Goal: Information Seeking & Learning: Check status

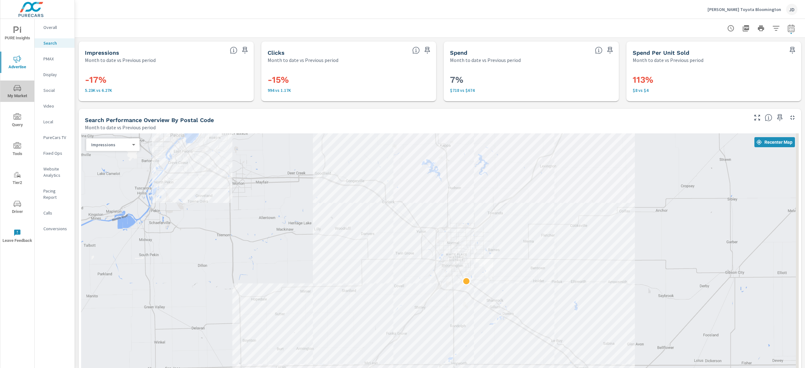
click at [26, 88] on span "My Market" at bounding box center [17, 91] width 30 height 15
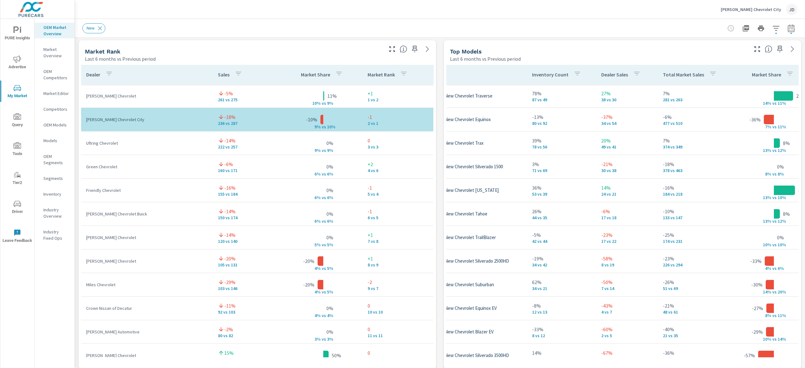
scroll to position [0, 48]
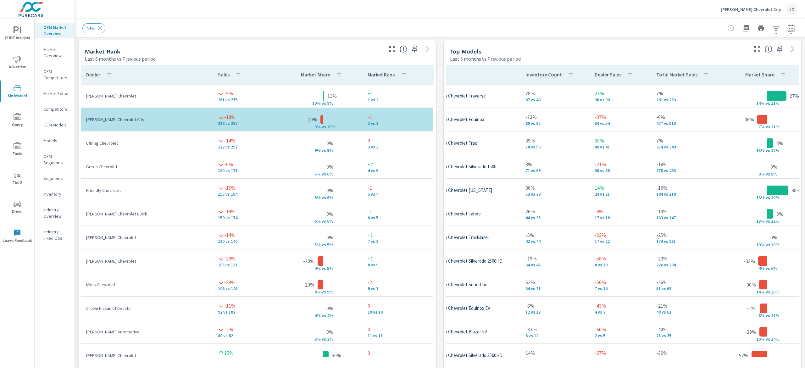
click at [788, 26] on icon "button" at bounding box center [791, 28] width 7 height 8
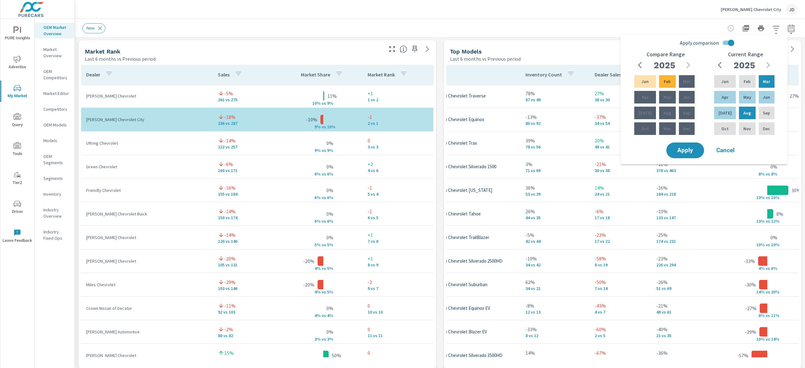
click at [552, 15] on div "Leman's Chevrolet City JD" at bounding box center [439, 9] width 715 height 19
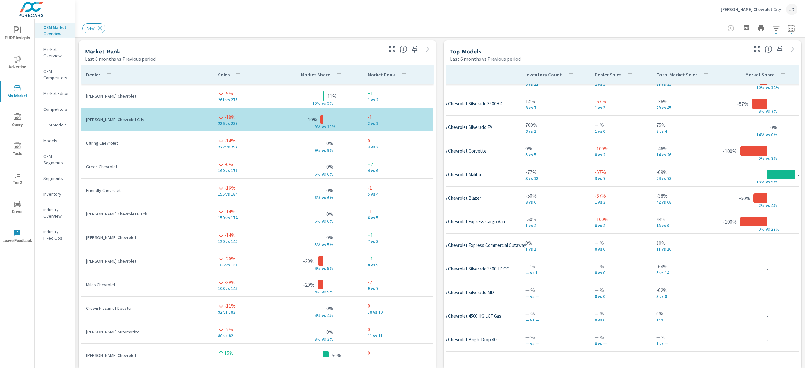
scroll to position [282, 48]
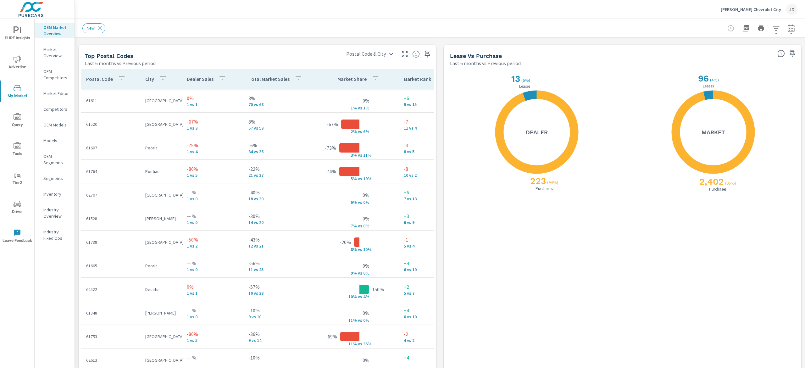
scroll to position [747, 0]
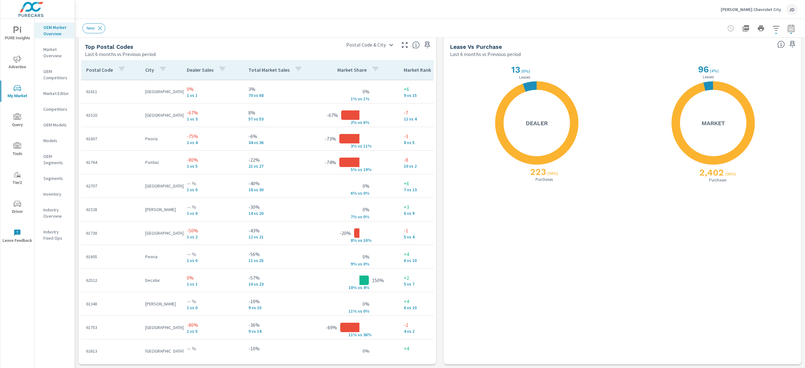
scroll to position [778, 0]
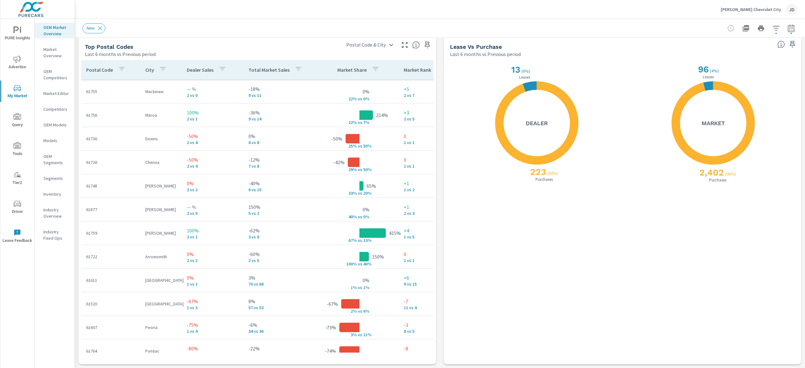
click at [15, 59] on icon "nav menu" at bounding box center [18, 59] width 8 height 8
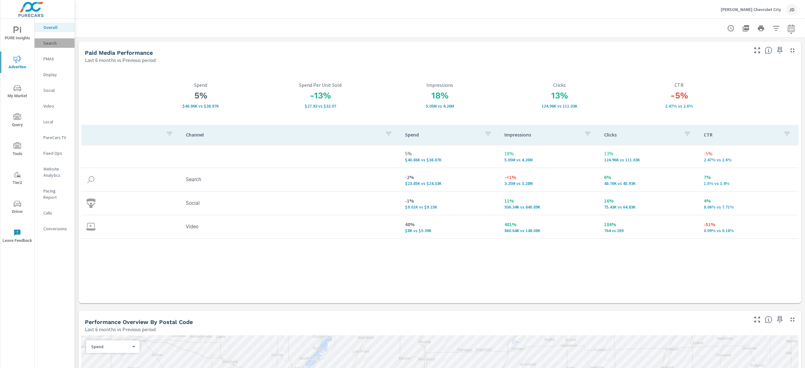
click at [51, 43] on p "Search" at bounding box center [56, 43] width 26 height 6
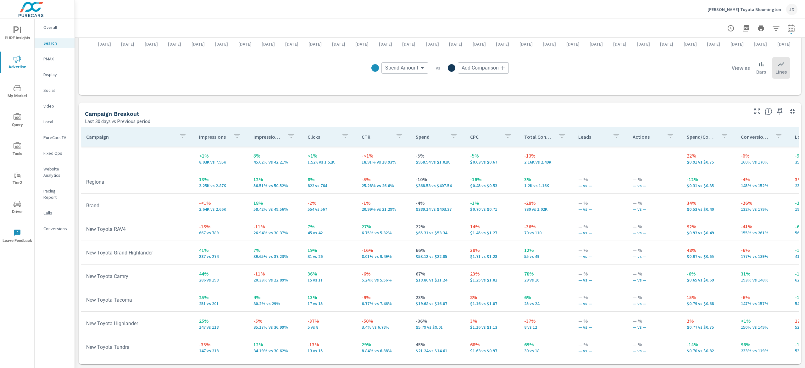
click at [14, 28] on icon "nav menu" at bounding box center [18, 30] width 8 height 8
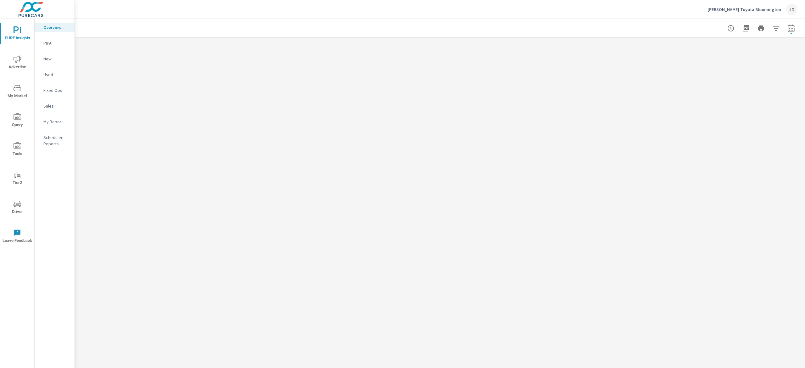
click at [48, 63] on div "New" at bounding box center [55, 58] width 40 height 9
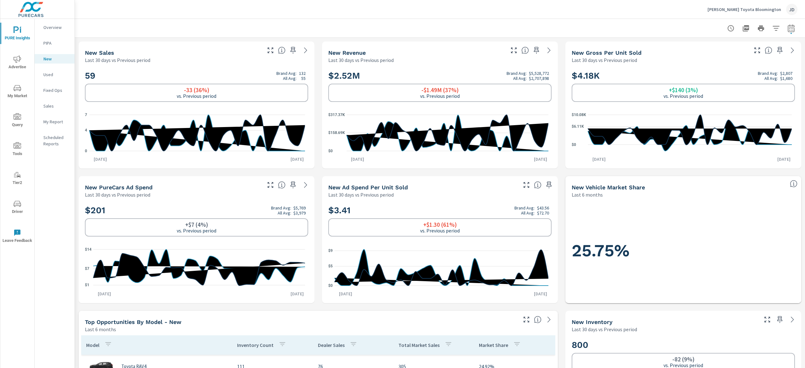
click at [789, 30] on icon "button" at bounding box center [791, 29] width 4 height 3
select select "Last 30 days"
select select "Previous period"
click at [785, 32] on button "button" at bounding box center [791, 28] width 13 height 13
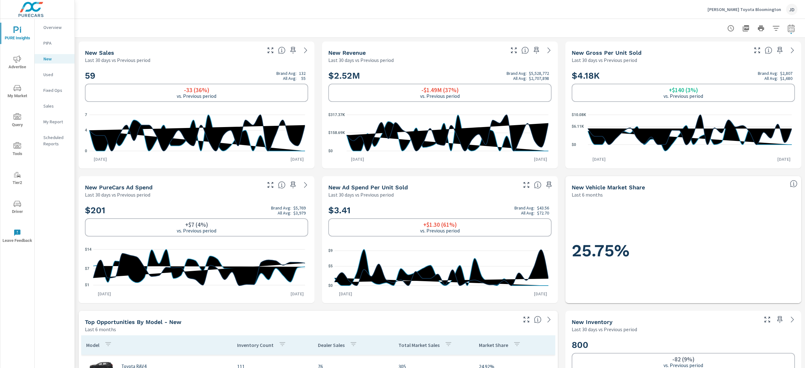
select select "Last 30 days"
select select "Previous period"
click at [766, 60] on div "Date Range Custom Yesterday Last week Last 7 days Last 14 days Last 30 days Las…" at bounding box center [737, 53] width 81 height 21
click at [749, 58] on select "Custom Yesterday Last week Last 7 days Last 14 days Last 30 days Last 45 days L…" at bounding box center [731, 54] width 63 height 13
click at [700, 48] on select "Custom Yesterday Last week Last 7 days Last 14 days Last 30 days Last 45 days L…" at bounding box center [731, 54] width 63 height 13
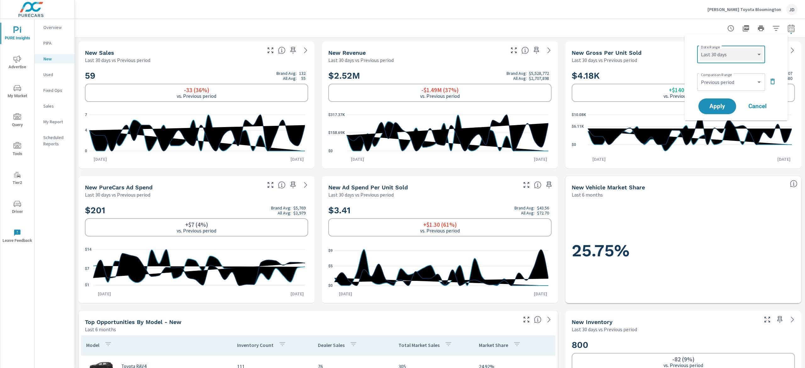
select select "Last month"
click at [715, 108] on span "Apply" at bounding box center [718, 106] width 26 height 6
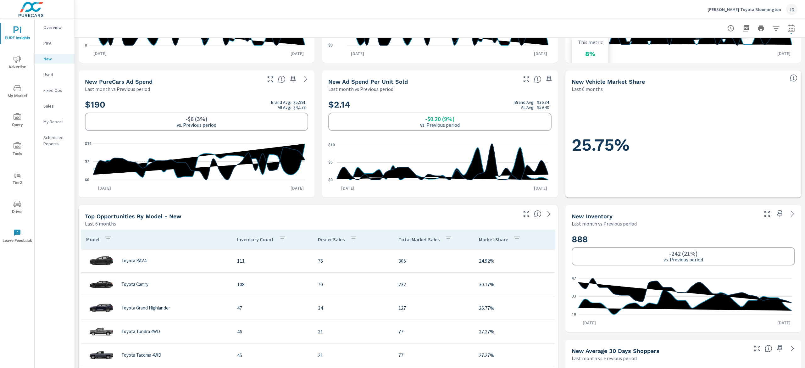
scroll to position [55, 0]
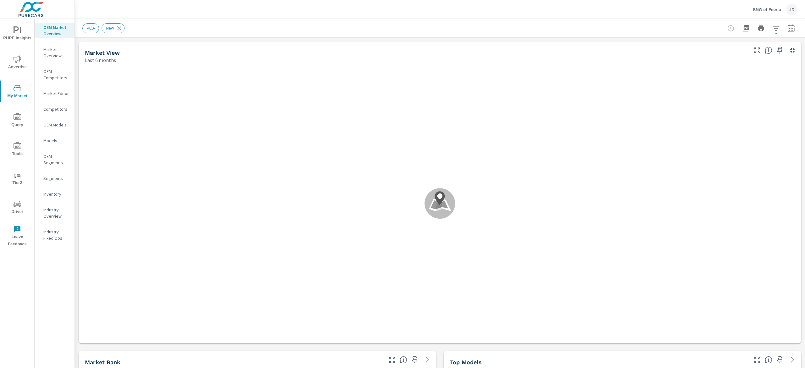
click at [17, 60] on icon "nav menu" at bounding box center [18, 59] width 8 height 8
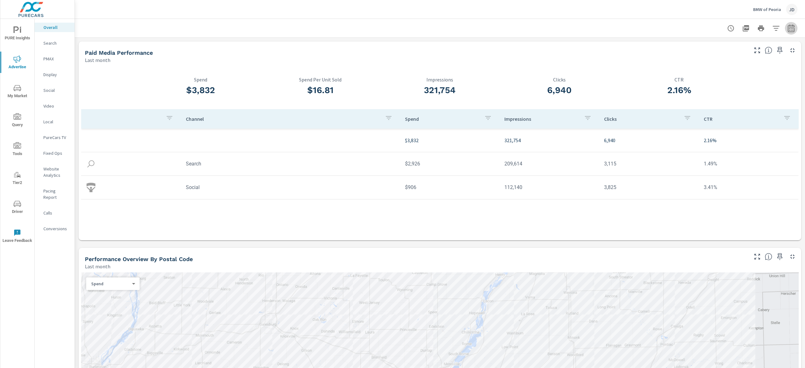
click at [788, 27] on icon "button" at bounding box center [792, 29] width 8 height 8
select select "Last month"
click at [719, 77] on div "Date Range Custom Yesterday Last week Last 7 days Last 14 days Last 30 days Las…" at bounding box center [736, 68] width 88 height 59
click at [716, 74] on p "+ Add comparison" at bounding box center [737, 71] width 81 height 8
select select "Previous period"
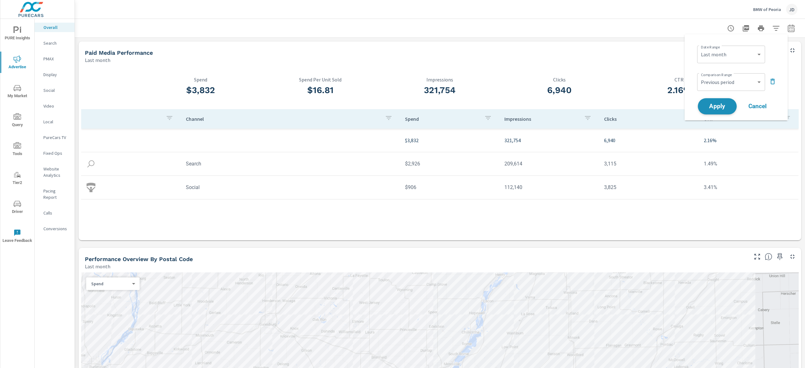
click at [713, 103] on span "Apply" at bounding box center [718, 106] width 26 height 6
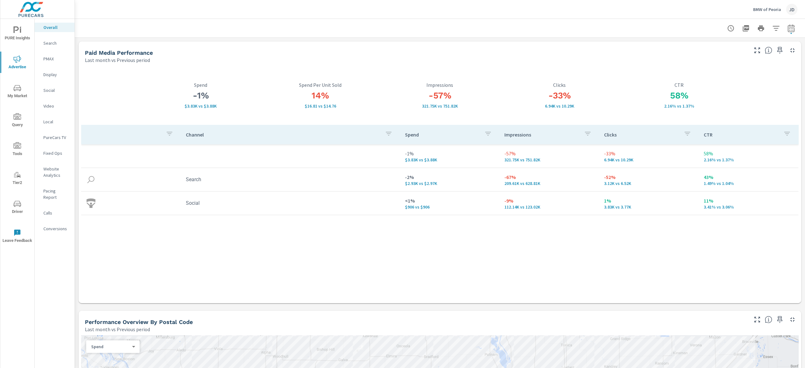
click at [55, 48] on nav "Overall Search PMAX Display Social Video Local PureCars TV Fixed Ops Website An…" at bounding box center [55, 130] width 40 height 223
click at [55, 45] on p "Search" at bounding box center [56, 43] width 26 height 6
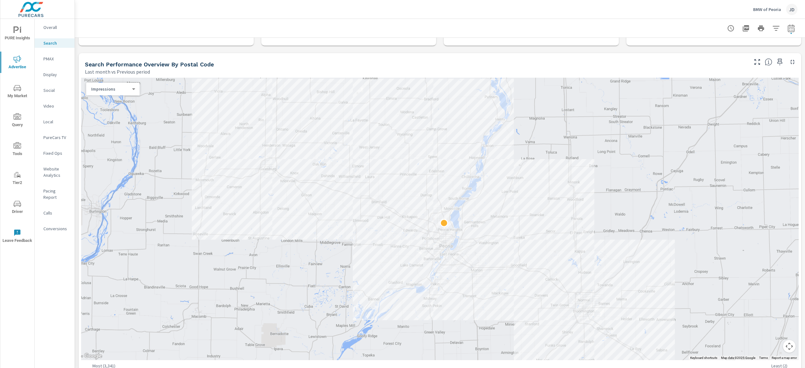
scroll to position [42, 0]
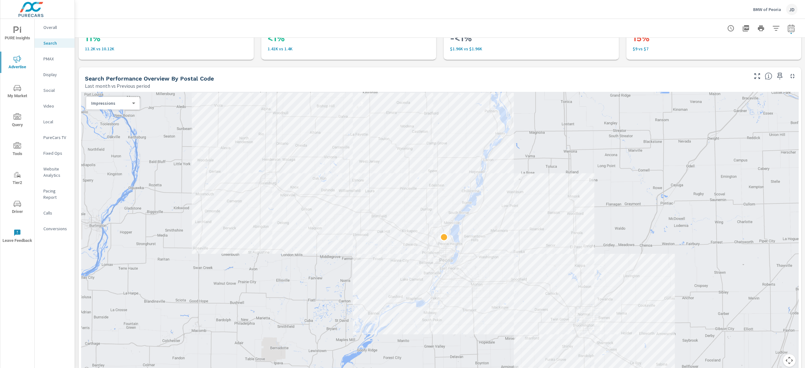
click at [20, 31] on icon "nav menu" at bounding box center [20, 30] width 1 height 5
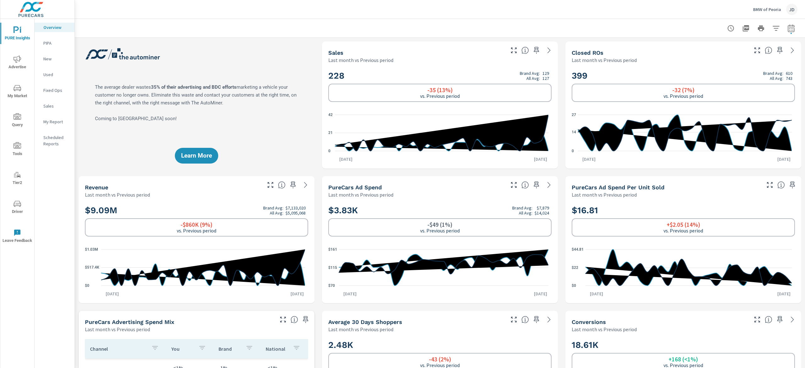
click at [59, 61] on p "New" at bounding box center [56, 59] width 26 height 6
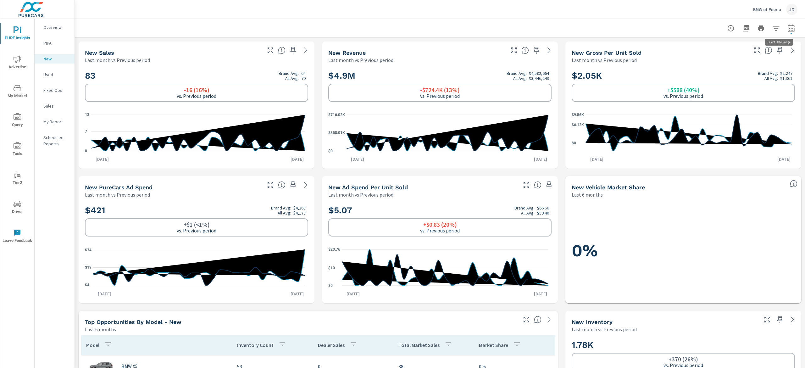
click at [788, 27] on icon "button" at bounding box center [792, 29] width 8 height 8
select select "Last month"
select select "Previous period"
click at [532, 21] on div at bounding box center [439, 28] width 715 height 19
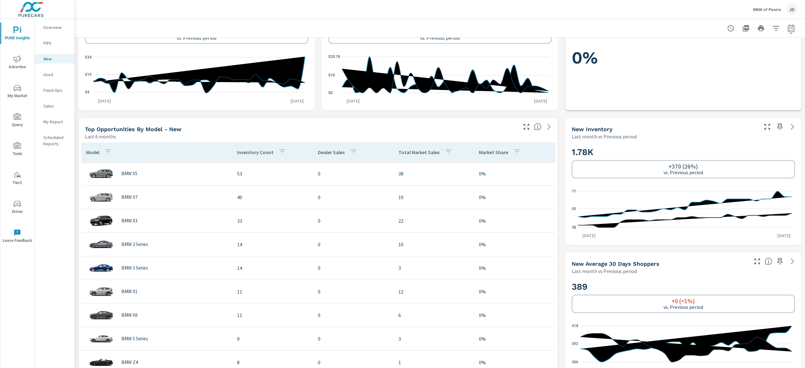
scroll to position [284, 0]
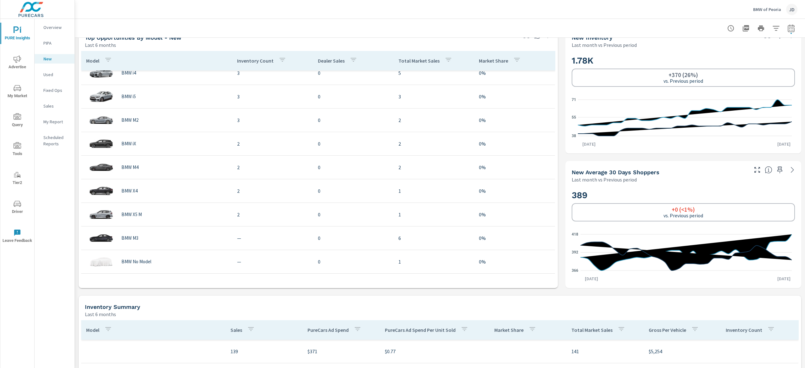
scroll to position [78, 0]
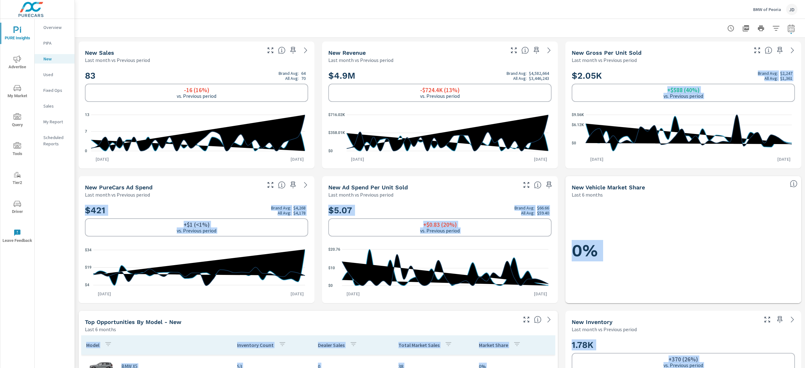
drag, startPoint x: 805, startPoint y: 181, endPoint x: 801, endPoint y: 76, distance: 104.5
click at [801, 76] on div "New Profit Center BMW of Peoria Report date range: Aug 01, 2025 - Aug 31, 2025 …" at bounding box center [440, 193] width 730 height 349
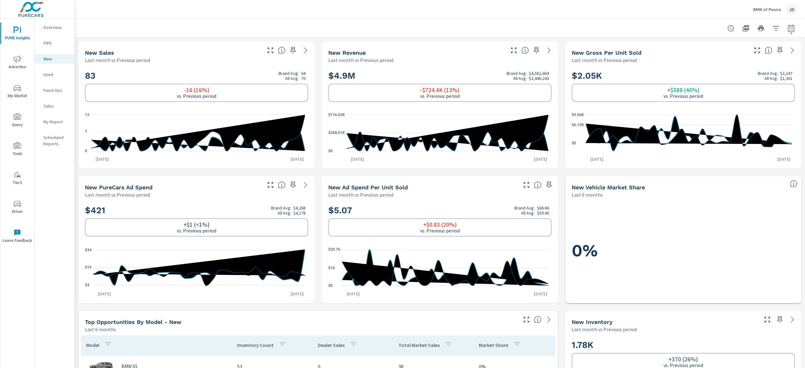
click at [422, 31] on div at bounding box center [439, 28] width 715 height 19
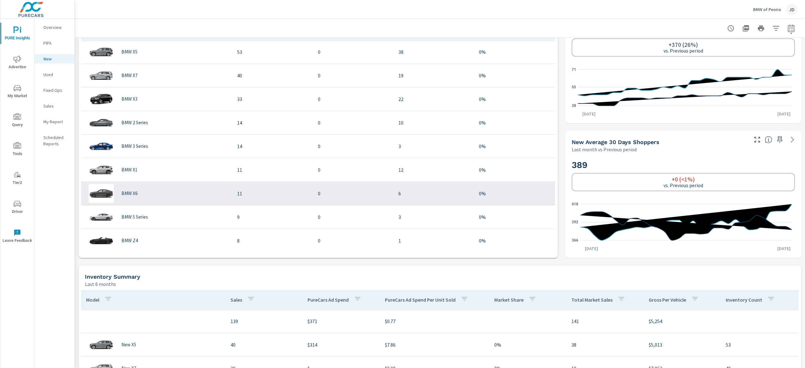
scroll to position [252, 0]
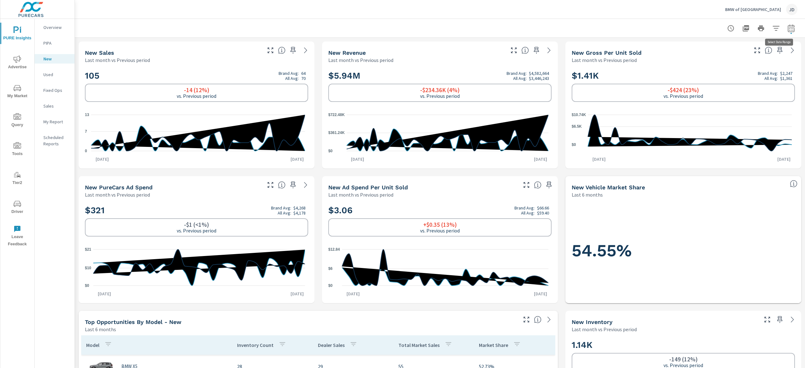
click at [788, 27] on icon "button" at bounding box center [792, 29] width 8 height 8
select select "Last month"
select select "Previous period"
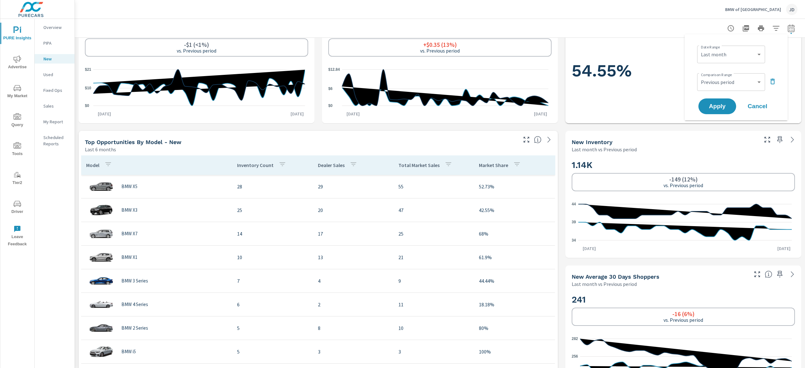
scroll to position [252, 0]
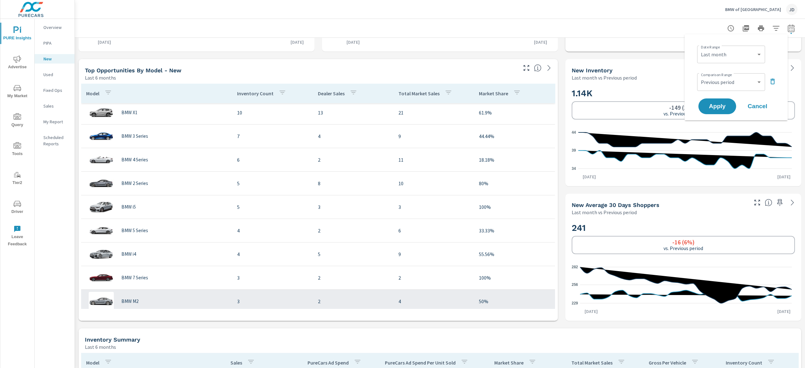
scroll to position [0, 0]
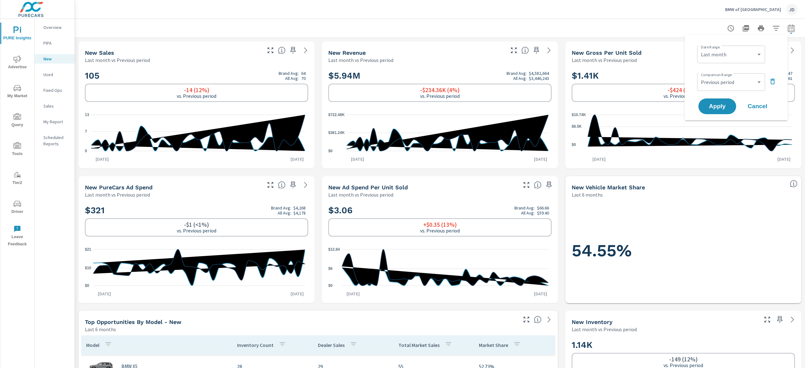
click at [457, 16] on div "BMW of Bloomington JD" at bounding box center [439, 9] width 715 height 19
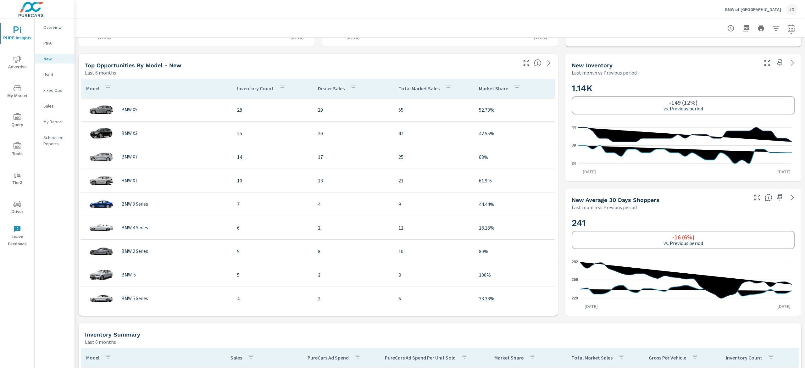
scroll to position [252, 0]
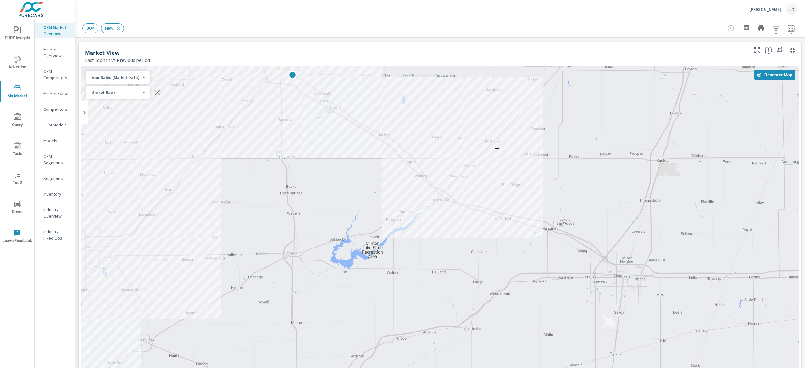
drag, startPoint x: 794, startPoint y: 71, endPoint x: 805, endPoint y: 157, distance: 86.2
click at [805, 157] on div "Market Overview [PERSON_NAME] Mazda Report date range: [DATE] - [DATE] vs [DATE…" at bounding box center [440, 193] width 730 height 349
click at [9, 37] on span "PURE Insights" at bounding box center [17, 33] width 30 height 15
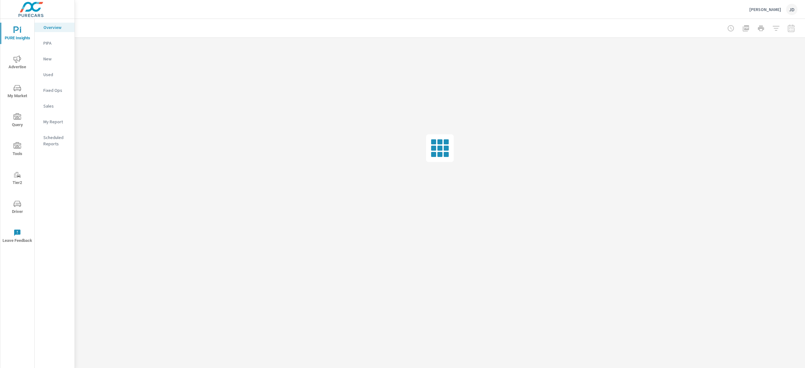
click at [48, 59] on p "New" at bounding box center [56, 59] width 26 height 6
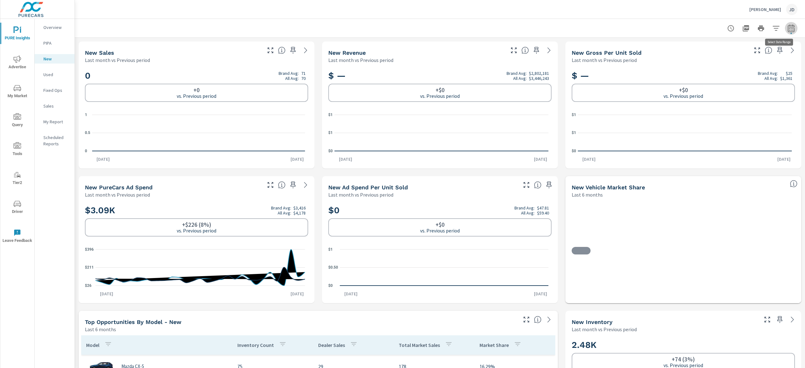
click at [788, 27] on icon "button" at bounding box center [791, 28] width 7 height 8
select select "Last month"
select select "Previous period"
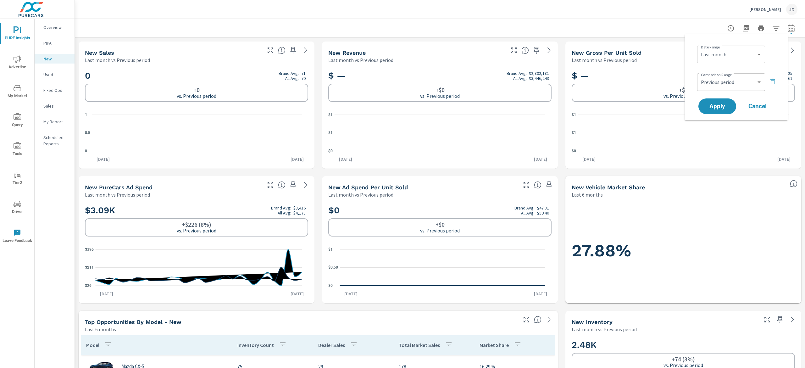
click at [687, 26] on div at bounding box center [439, 28] width 715 height 19
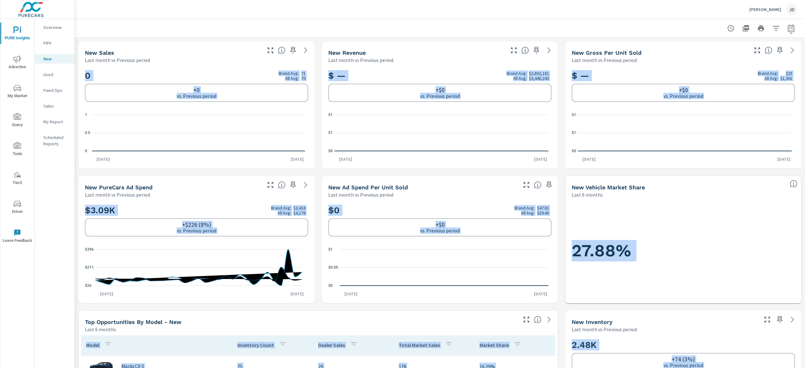
drag, startPoint x: 805, startPoint y: 99, endPoint x: 805, endPoint y: 22, distance: 77.1
click at [805, 22] on div "New Profit Center [PERSON_NAME] Mazda Report date range: [DATE] - [DATE] vs [DA…" at bounding box center [440, 193] width 730 height 349
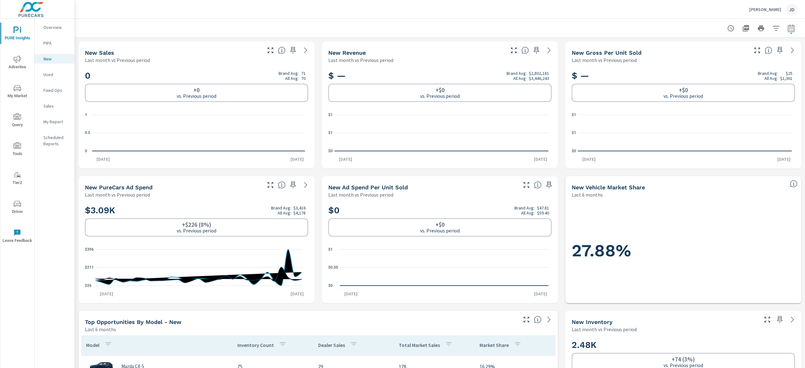
click at [385, 35] on div at bounding box center [439, 28] width 715 height 19
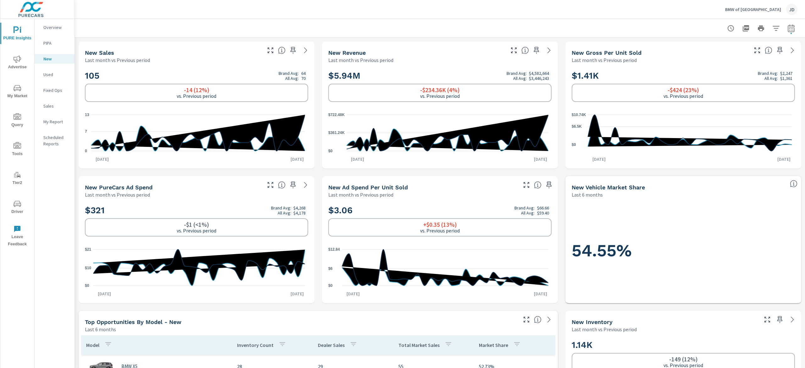
scroll to position [252, 0]
